Goal: Task Accomplishment & Management: Manage account settings

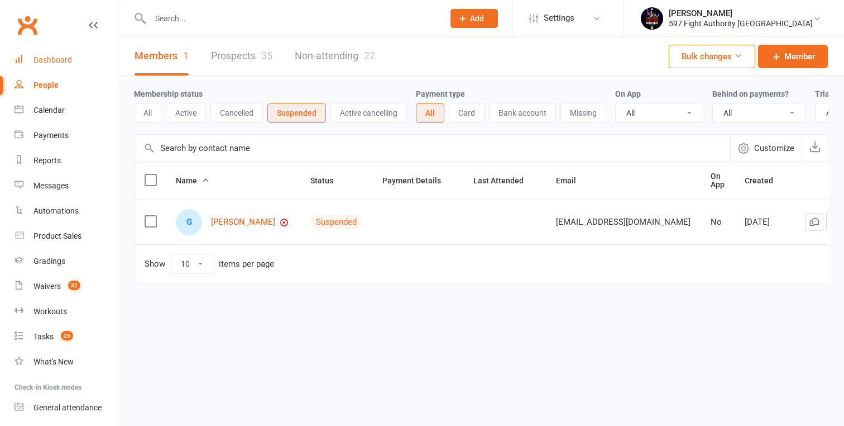
click at [51, 55] on div "Dashboard" at bounding box center [53, 59] width 39 height 9
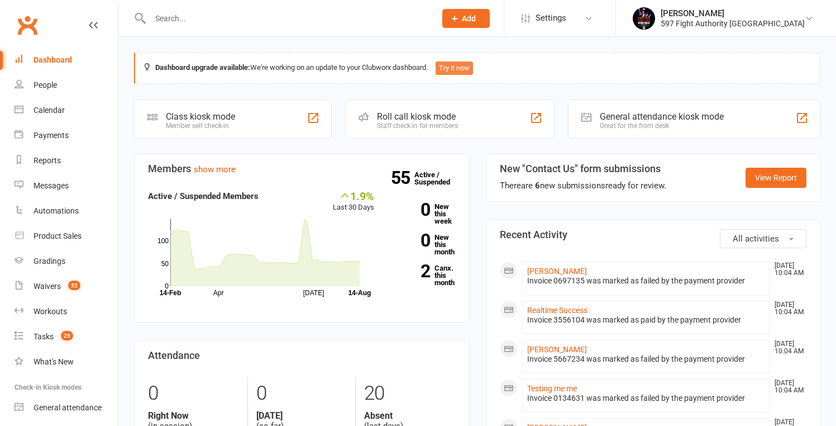
click at [465, 70] on button "Try it now" at bounding box center [454, 67] width 37 height 13
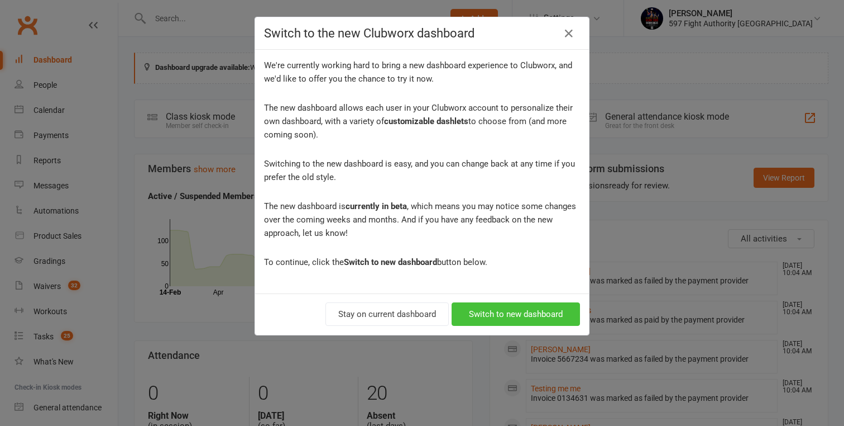
click at [528, 312] on button "Switch to new dashboard" at bounding box center [516, 313] width 128 height 23
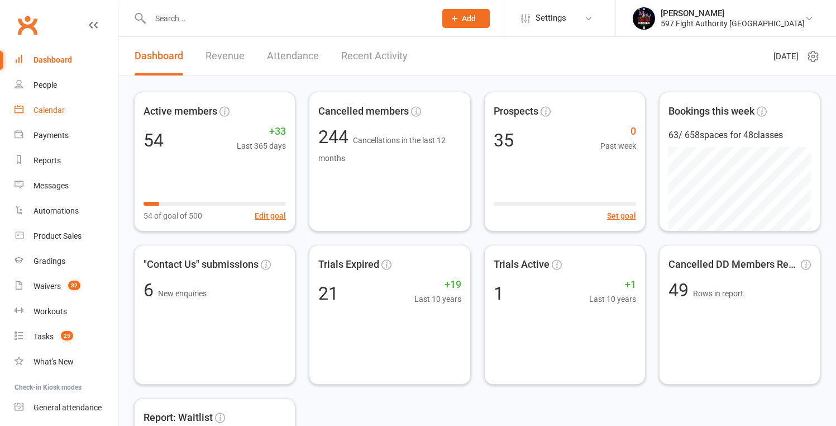
click at [58, 108] on div "Calendar" at bounding box center [49, 110] width 31 height 9
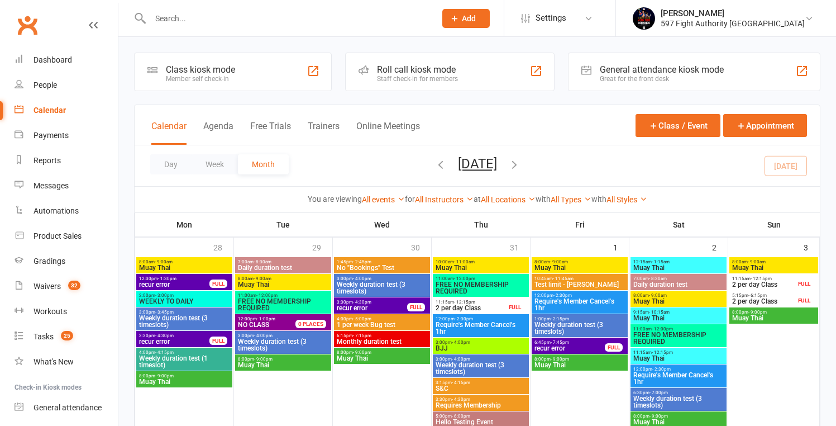
click at [588, 118] on div "Calendar Agenda Free Trials Trainers Online Meetings Class / Event Appointment" at bounding box center [477, 125] width 685 height 40
click at [676, 121] on button "Class / Event" at bounding box center [678, 125] width 85 height 23
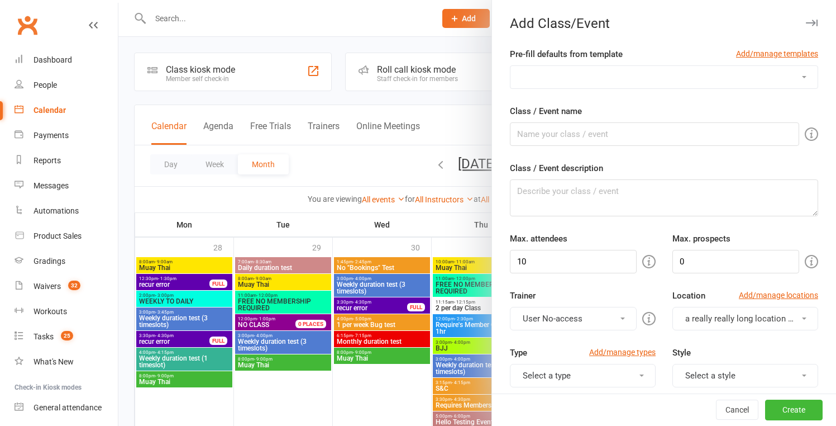
click at [806, 22] on icon "button" at bounding box center [812, 23] width 12 height 7
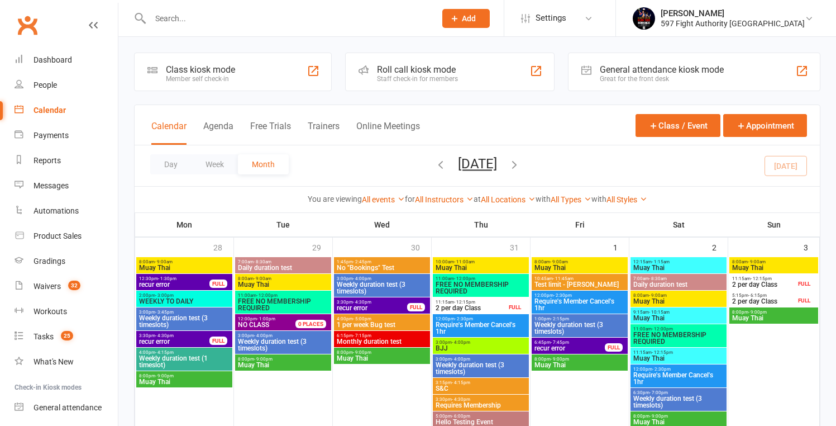
click at [476, 326] on span "Require's Member Cancel's 1hr" at bounding box center [481, 327] width 92 height 13
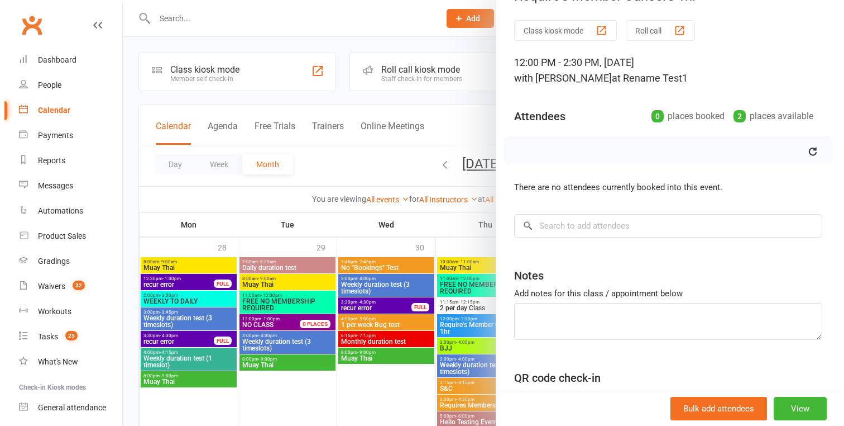
scroll to position [28, 0]
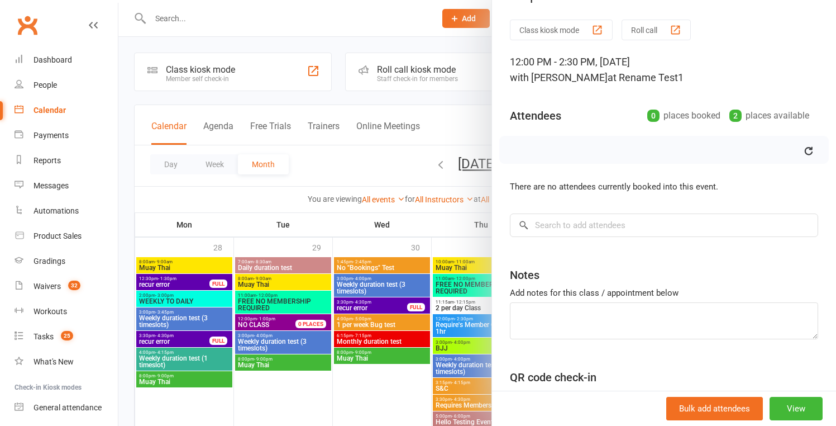
click at [426, 99] on div at bounding box center [477, 213] width 718 height 426
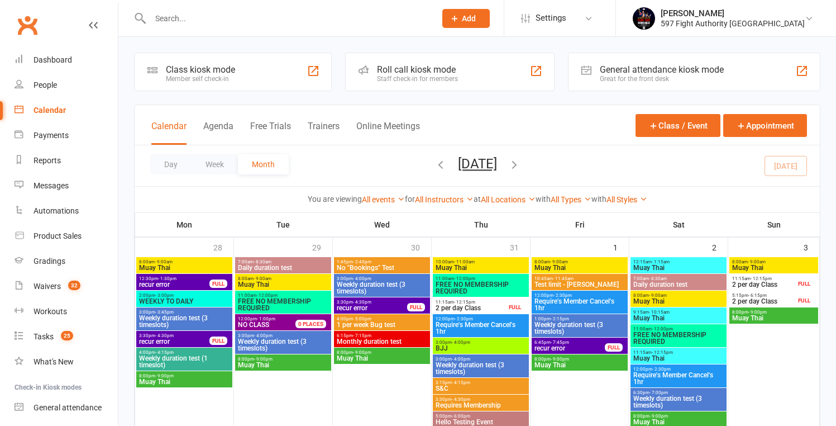
click at [584, 280] on span "10:45am - 11:45am" at bounding box center [580, 278] width 92 height 5
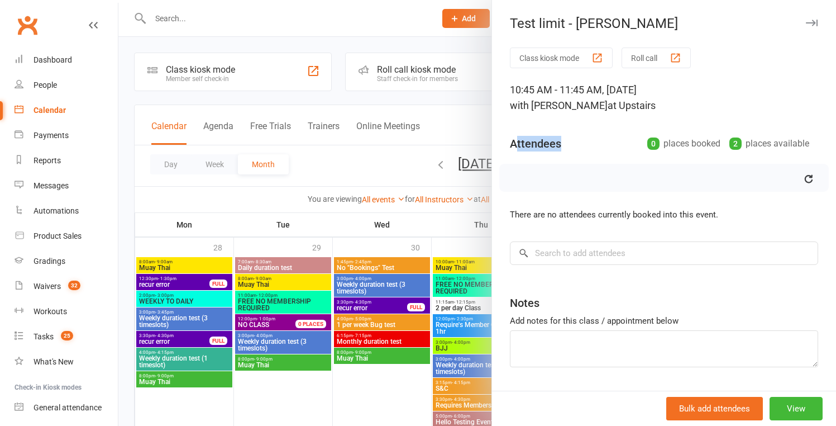
drag, startPoint x: 513, startPoint y: 142, endPoint x: 556, endPoint y: 146, distance: 42.6
click at [556, 146] on div "Attendees" at bounding box center [535, 144] width 51 height 16
click at [548, 146] on div "Attendees" at bounding box center [535, 144] width 51 height 16
drag, startPoint x: 549, startPoint y: 145, endPoint x: 508, endPoint y: 143, distance: 41.4
click at [510, 143] on div "Attendees" at bounding box center [535, 144] width 51 height 16
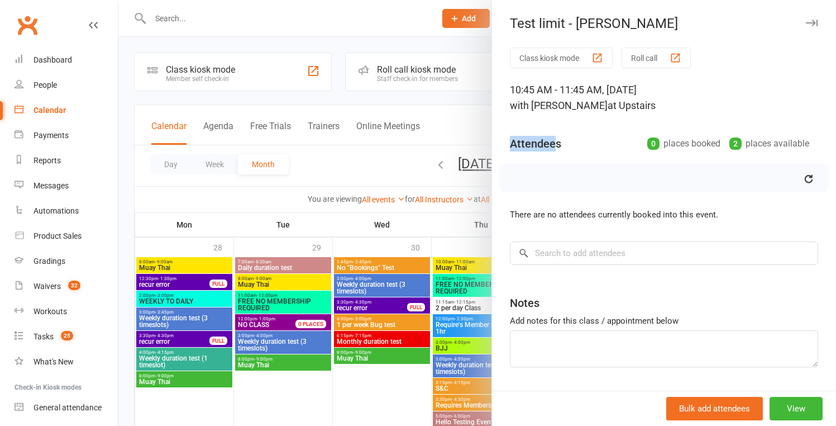
click at [510, 142] on div "Attendees" at bounding box center [535, 144] width 51 height 16
drag, startPoint x: 503, startPoint y: 146, endPoint x: 542, endPoint y: 144, distance: 39.2
click at [543, 144] on div "Class kiosk mode Roll call 10:45 AM - 11:45 AM, [DATE] with [PERSON_NAME] at Up…" at bounding box center [664, 270] width 344 height 446
click at [547, 143] on div "Attendees" at bounding box center [535, 144] width 51 height 16
drag, startPoint x: 551, startPoint y: 145, endPoint x: 508, endPoint y: 146, distance: 43.6
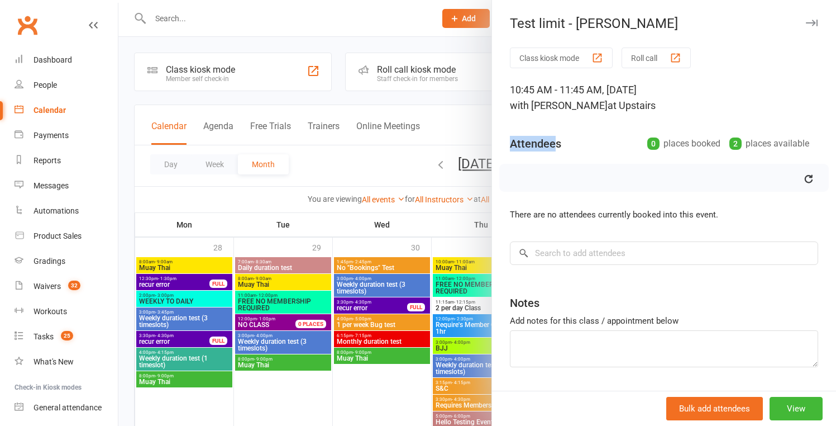
click at [510, 146] on div "Attendees" at bounding box center [535, 144] width 51 height 16
click at [522, 144] on div "Attendees" at bounding box center [535, 144] width 51 height 16
drag, startPoint x: 520, startPoint y: 143, endPoint x: 557, endPoint y: 141, distance: 36.4
click at [557, 141] on div "Attendees 0 places booked 2 places available" at bounding box center [664, 140] width 308 height 27
click at [556, 141] on div "Attendees" at bounding box center [535, 144] width 51 height 16
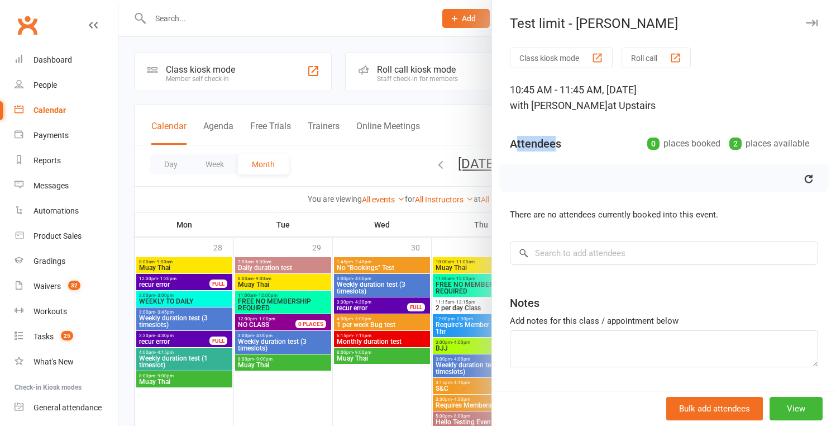
drag, startPoint x: 551, startPoint y: 143, endPoint x: 512, endPoint y: 141, distance: 38.6
click at [512, 141] on div "Attendees" at bounding box center [535, 144] width 51 height 16
click at [513, 141] on div "Attendees" at bounding box center [535, 144] width 51 height 16
drag, startPoint x: 517, startPoint y: 142, endPoint x: 545, endPoint y: 146, distance: 27.6
click at [545, 146] on div "Attendees" at bounding box center [535, 144] width 51 height 16
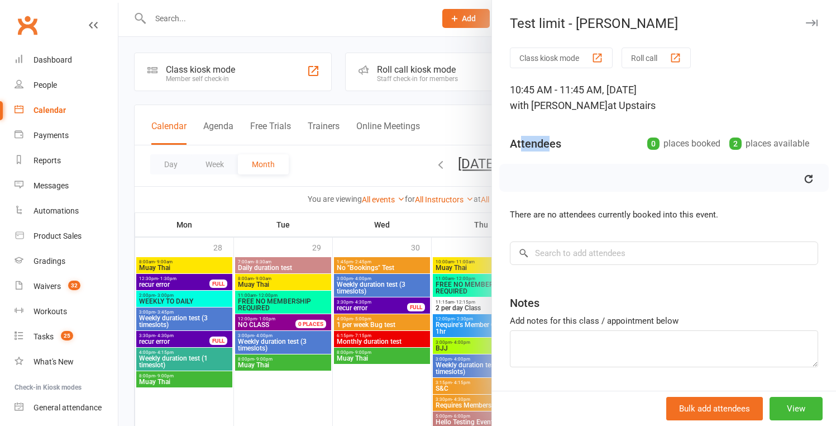
click at [545, 145] on div "Attendees" at bounding box center [535, 144] width 51 height 16
drag, startPoint x: 375, startPoint y: 176, endPoint x: 428, endPoint y: 174, distance: 53.1
click at [375, 177] on div at bounding box center [477, 213] width 718 height 426
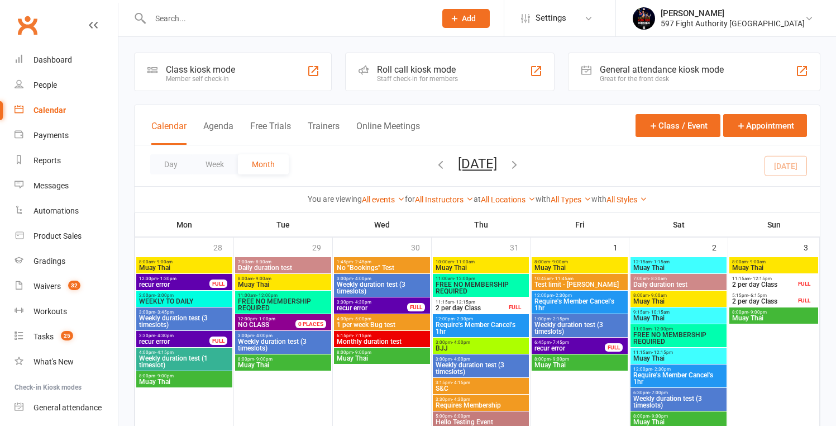
click at [283, 306] on span "FREE NO MEMBERSHIP REQUIRED" at bounding box center [283, 304] width 92 height 13
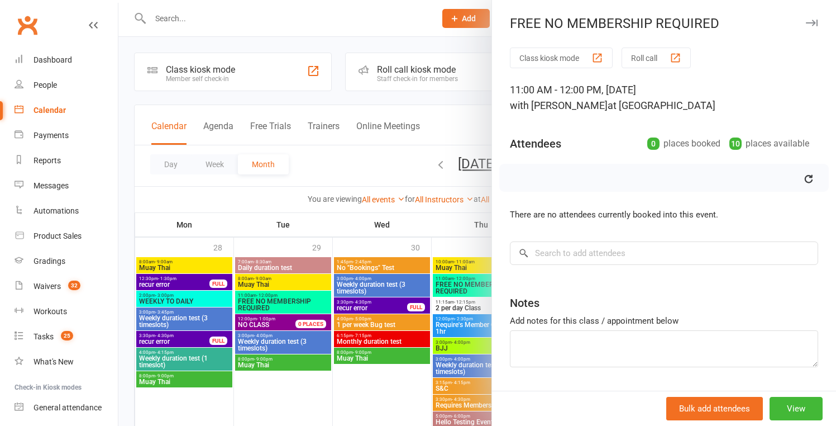
click at [343, 167] on div at bounding box center [477, 213] width 718 height 426
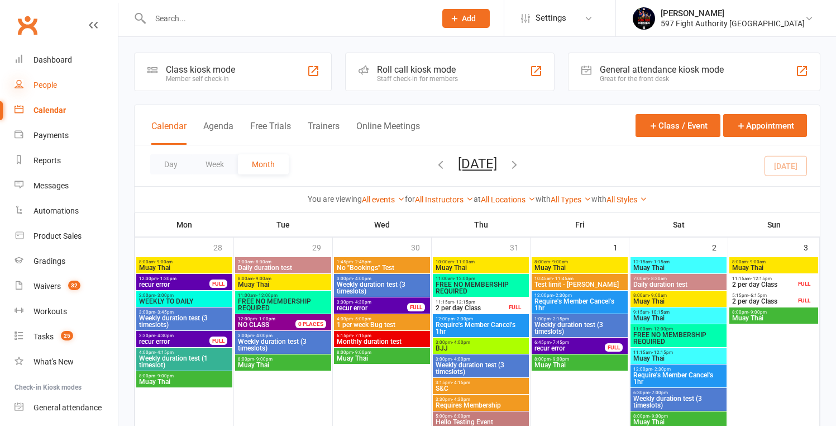
click at [17, 79] on icon at bounding box center [19, 83] width 9 height 9
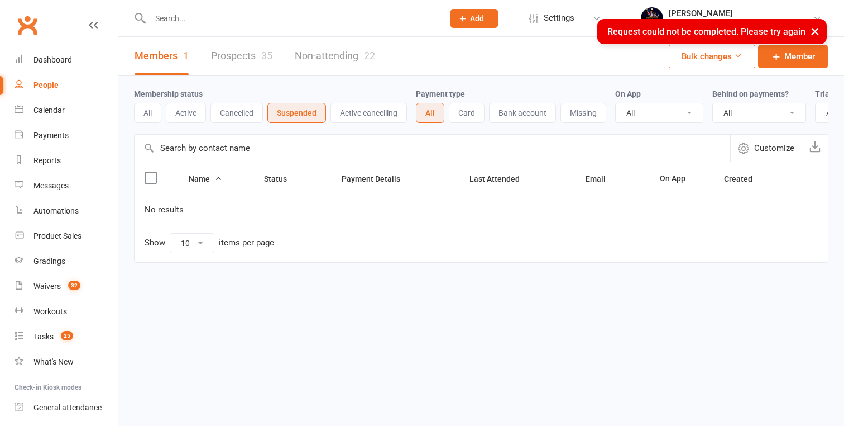
click at [146, 112] on button "All" at bounding box center [147, 113] width 27 height 20
click at [814, 31] on button "×" at bounding box center [815, 31] width 20 height 24
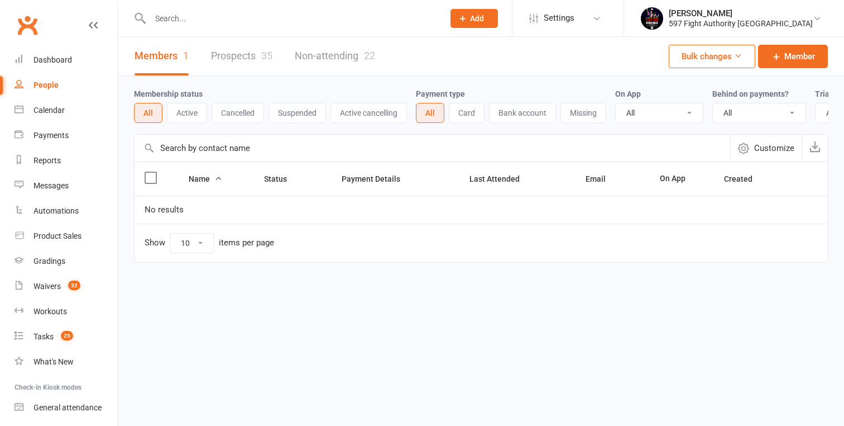
click at [170, 112] on button "Active" at bounding box center [187, 113] width 40 height 20
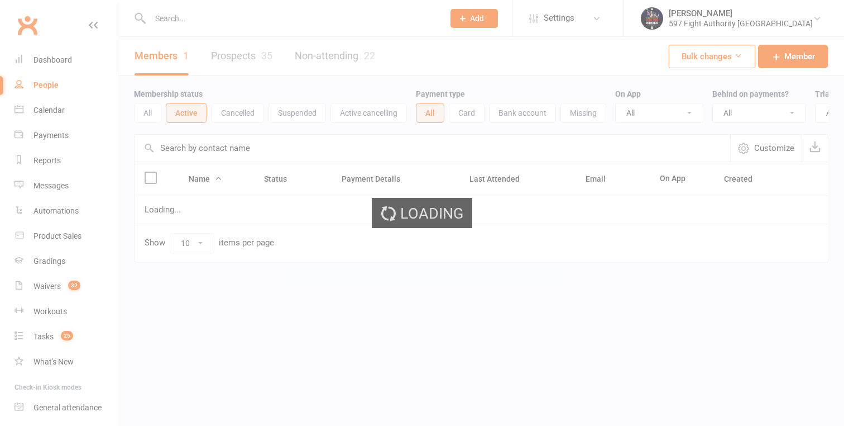
click at [149, 112] on div "Loading" at bounding box center [422, 213] width 844 height 426
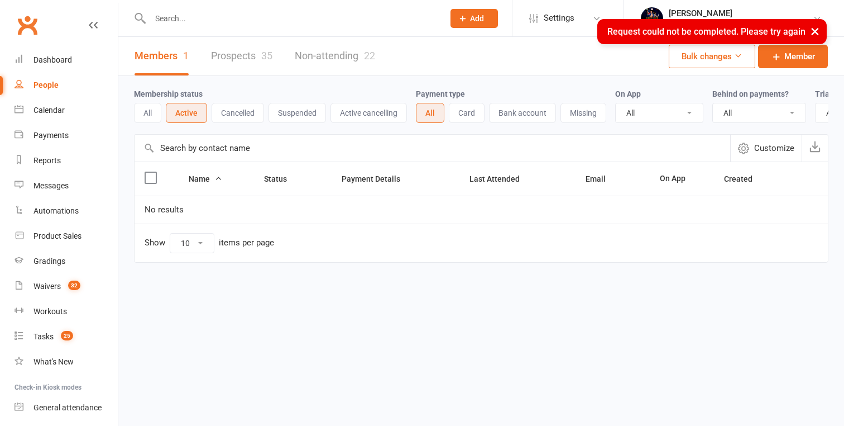
click at [142, 108] on button "All" at bounding box center [147, 113] width 27 height 20
drag, startPoint x: 138, startPoint y: 90, endPoint x: 212, endPoint y: 94, distance: 73.3
click at [212, 94] on div "Membership status All Active Cancelled Suspended Active cancelling" at bounding box center [275, 105] width 282 height 36
click at [183, 94] on label "Membership status" at bounding box center [168, 93] width 69 height 9
click at [146, 111] on button "All" at bounding box center [148, 113] width 28 height 20
